Goal: Transaction & Acquisition: Purchase product/service

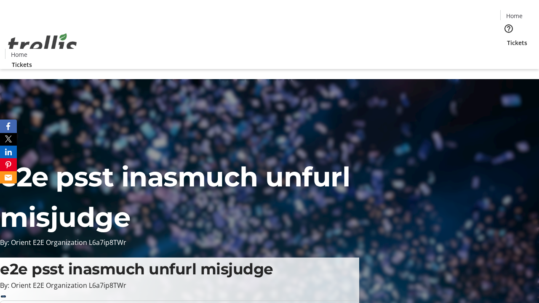
click at [507, 38] on span "Tickets" at bounding box center [517, 42] width 20 height 9
